Goal: Check status: Check status

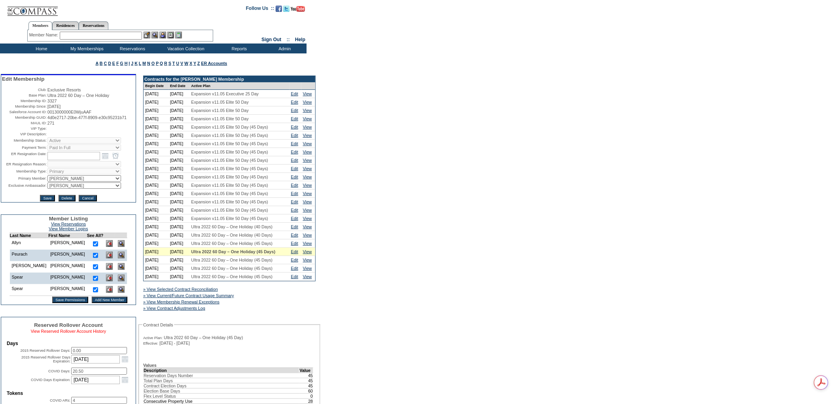
click at [81, 333] on link "View Reserved Rollover Account History" at bounding box center [69, 331] width 76 height 5
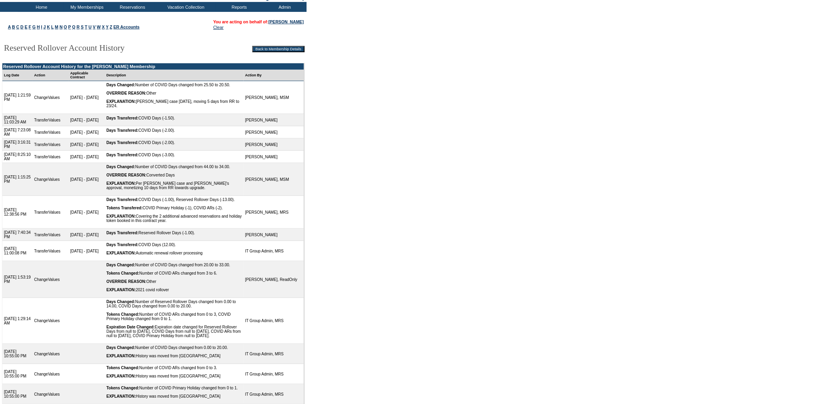
scroll to position [184, 0]
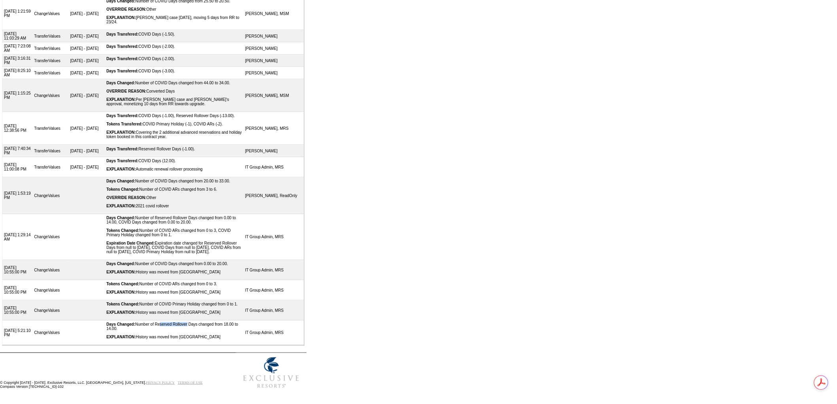
drag, startPoint x: 167, startPoint y: 319, endPoint x: 196, endPoint y: 318, distance: 29.7
click at [196, 320] on td "Days Changed: Number of Reserved Rollover Days changed from 18.00 to 14.00. EXP…" at bounding box center [174, 332] width 139 height 25
click at [211, 325] on div "Days Changed: Number of Reserved Rollover Days changed from 18.00 to 14.00." at bounding box center [174, 326] width 136 height 9
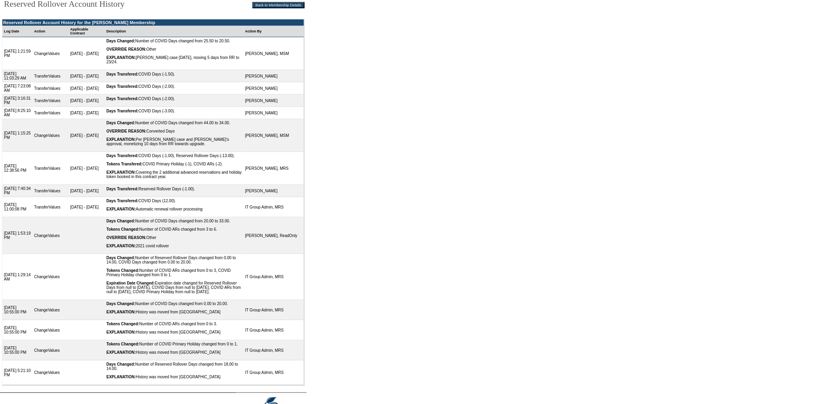
scroll to position [0, 0]
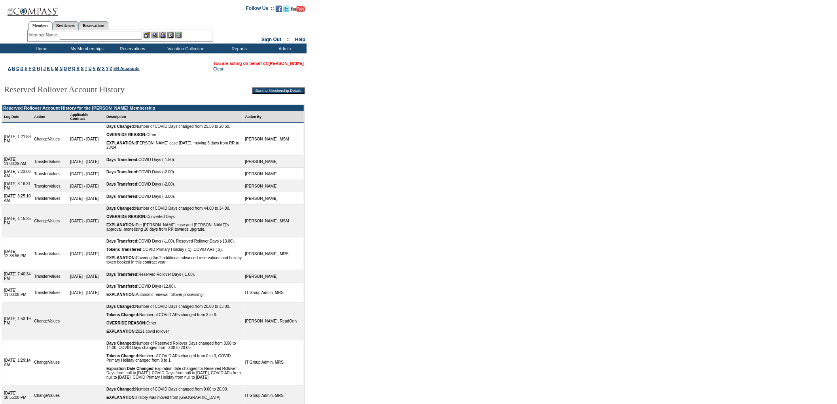
click at [274, 65] on link "[PERSON_NAME]" at bounding box center [286, 63] width 35 height 5
